Goal: Information Seeking & Learning: Learn about a topic

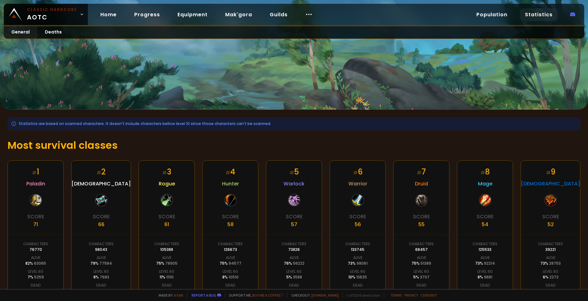
click at [282, 149] on h1 "Most survival classes" at bounding box center [294, 145] width 573 height 15
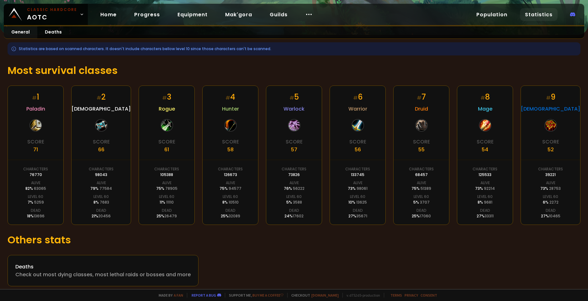
scroll to position [80, 0]
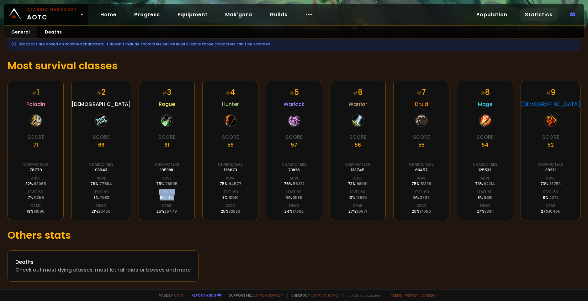
drag, startPoint x: 173, startPoint y: 198, endPoint x: 152, endPoint y: 196, distance: 20.8
click at [152, 196] on div "# 3 Rogue Score 61 Characters 105388 Alive 75 % 78905 Level 60 11 % 11110 Dead …" at bounding box center [167, 151] width 56 height 140
click at [187, 212] on div "# 3 Rogue Score 61 Characters 105388 Alive 75 % 78905 Level 60 11 % 11110 Dead …" at bounding box center [167, 151] width 56 height 140
drag, startPoint x: 369, startPoint y: 198, endPoint x: 341, endPoint y: 198, distance: 27.3
click at [341, 198] on div "# 6 Warrior Score 56 Characters 133745 Alive 73 % 98061 Level 60 10 % 13625 Dea…" at bounding box center [358, 151] width 56 height 140
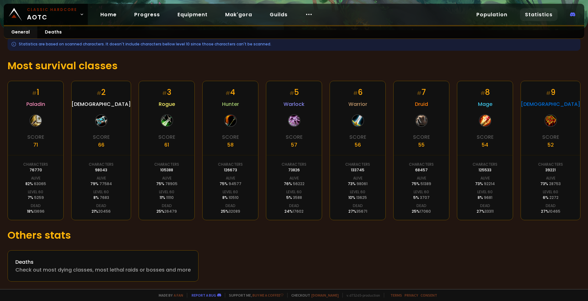
click at [321, 243] on div "Statistics are based on scanned characters. It doesn't include characters bello…" at bounding box center [294, 159] width 588 height 259
drag, startPoint x: 501, startPoint y: 198, endPoint x: 472, endPoint y: 198, distance: 29.8
click at [472, 198] on div "# 8 Mage Score 54 Characters 125533 Alive 73 % 92214 Level 60 8 % 9681 Dead 27 …" at bounding box center [485, 151] width 56 height 140
click at [479, 228] on h1 "Others stats" at bounding box center [294, 235] width 573 height 15
click at [38, 199] on div "# 1 Paladin Score 71 Characters 76770 Alive 82 % 63065 Level 60 7 % 5259 Dead 1…" at bounding box center [36, 151] width 56 height 140
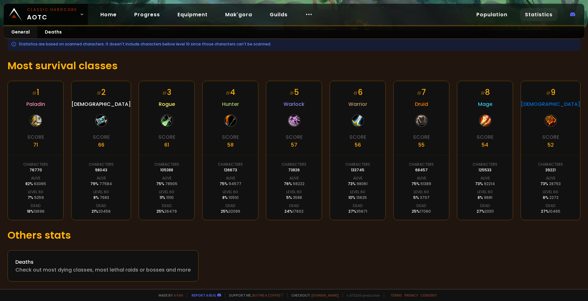
click at [368, 257] on div "Deaths Check out most dying classes, most lethal raids or bosses and more" at bounding box center [294, 265] width 573 height 31
drag, startPoint x: 561, startPoint y: 198, endPoint x: 537, endPoint y: 198, distance: 23.2
click at [537, 198] on div "# 9 Shaman Score 52 Characters 39221 Alive 73 % 28753 Level 60 6 % 2272 Dead 27…" at bounding box center [550, 151] width 60 height 140
click at [457, 245] on div "Statistics are based on scanned characters. It doesn't include characters bello…" at bounding box center [294, 159] width 588 height 259
drag, startPoint x: 304, startPoint y: 195, endPoint x: 280, endPoint y: 195, distance: 24.8
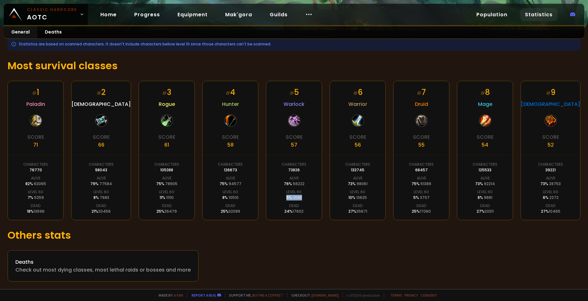
click at [280, 195] on div "# 5 Warlock Score 57 Characters 73826 Alive 76 % 56222 Level 60 5 % 3588 Dead 2…" at bounding box center [294, 151] width 56 height 140
click at [295, 222] on div "Statistics are based on scanned characters. It doesn't include characters bello…" at bounding box center [294, 159] width 588 height 259
drag, startPoint x: 259, startPoint y: 246, endPoint x: 263, endPoint y: 246, distance: 4.1
click at [260, 246] on div "Statistics are based on scanned characters. It doesn't include characters bello…" at bounding box center [294, 159] width 588 height 259
